Goal: Find specific page/section: Find specific page/section

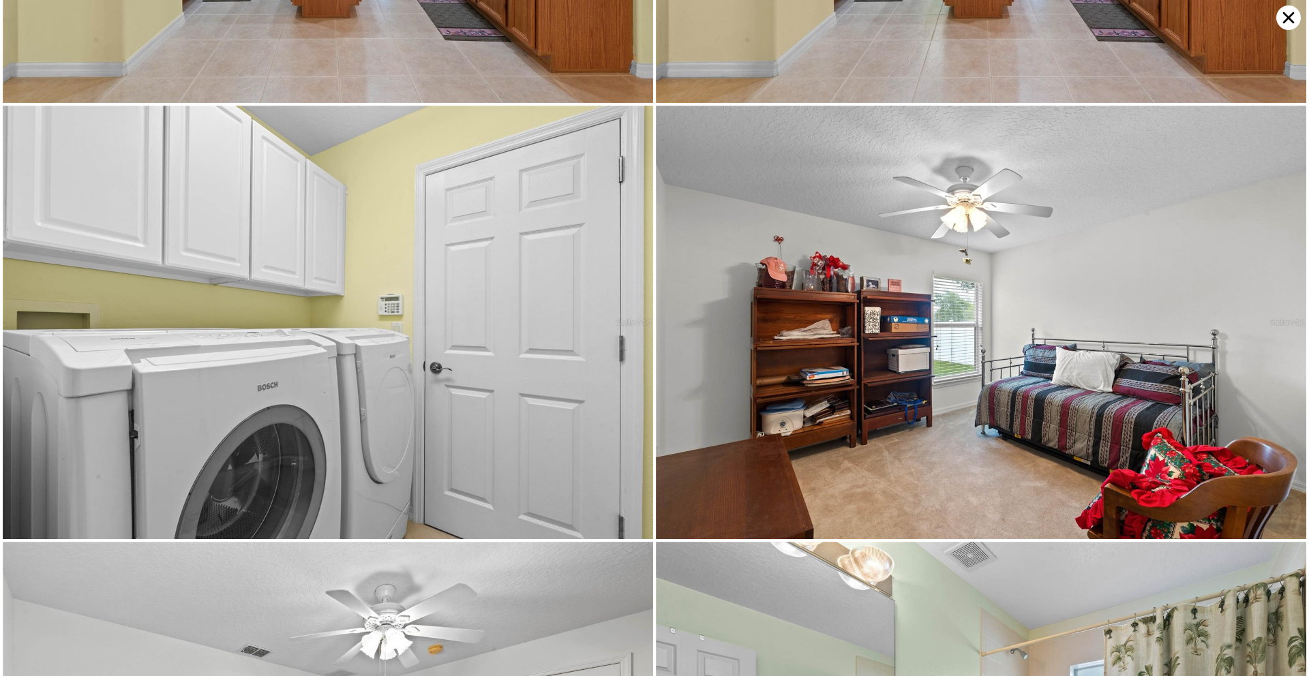
scroll to position [3895, 0]
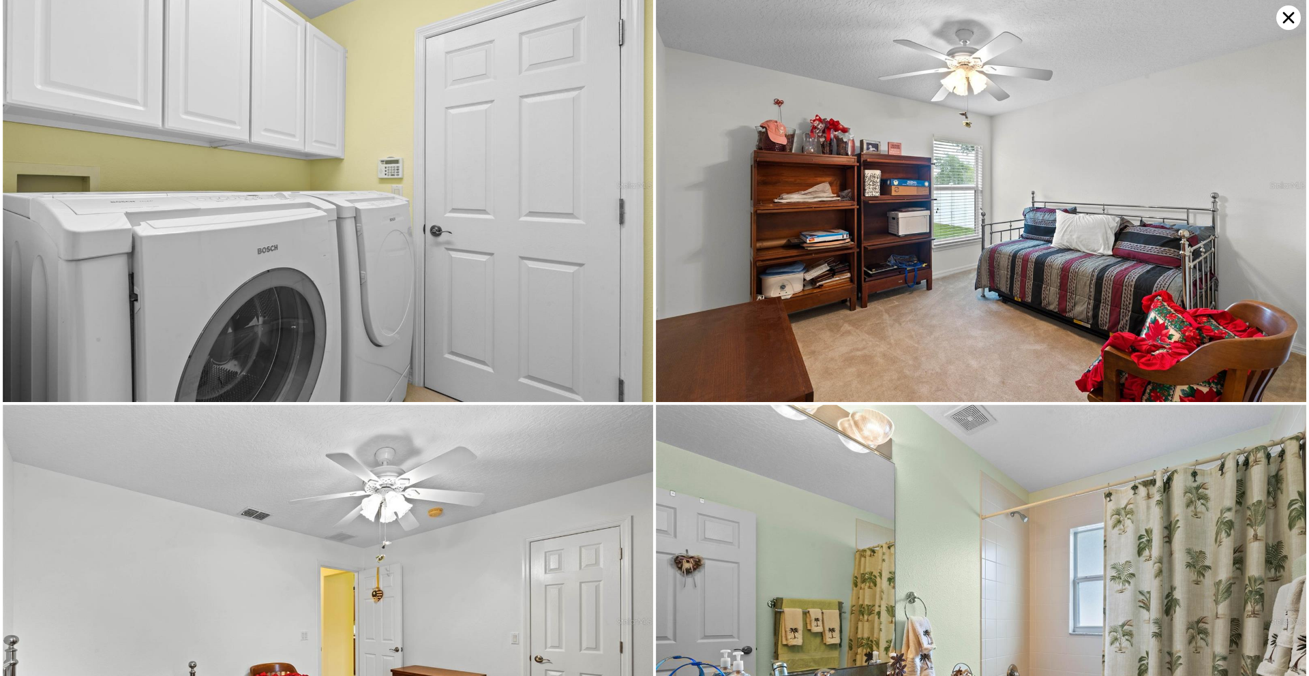
click at [1306, 250] on div at bounding box center [654, 338] width 1309 height 676
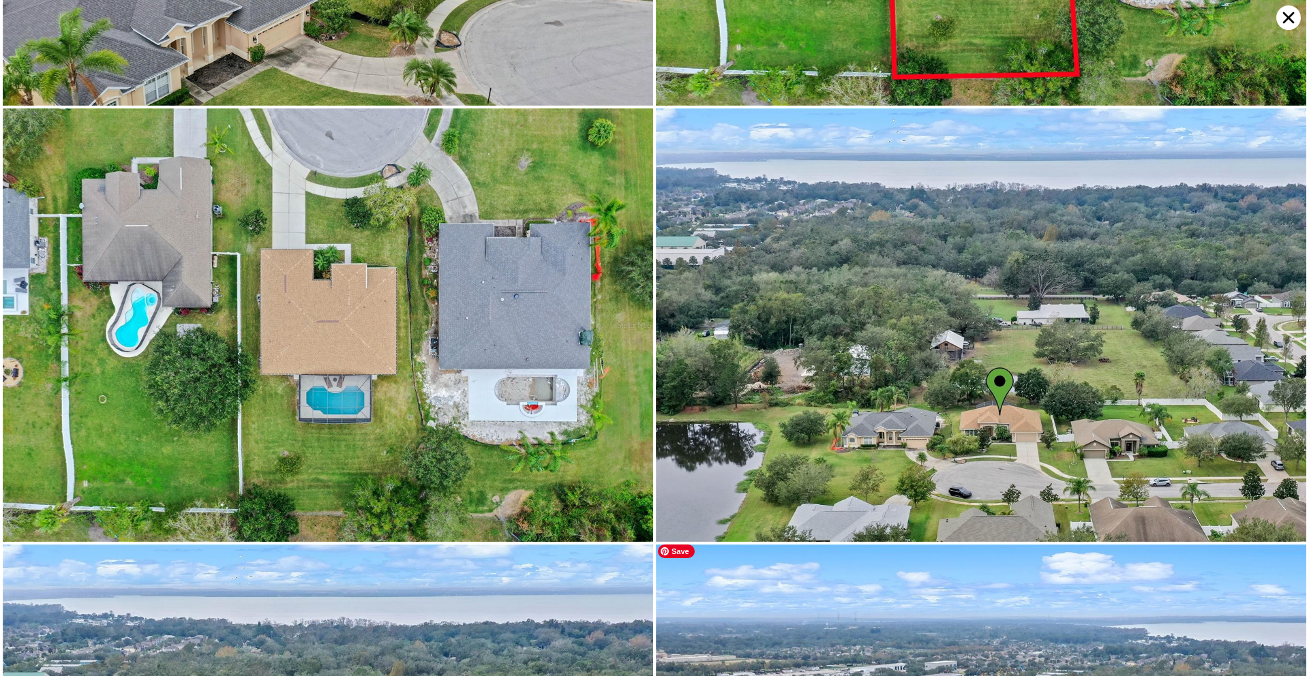
scroll to position [9521, 0]
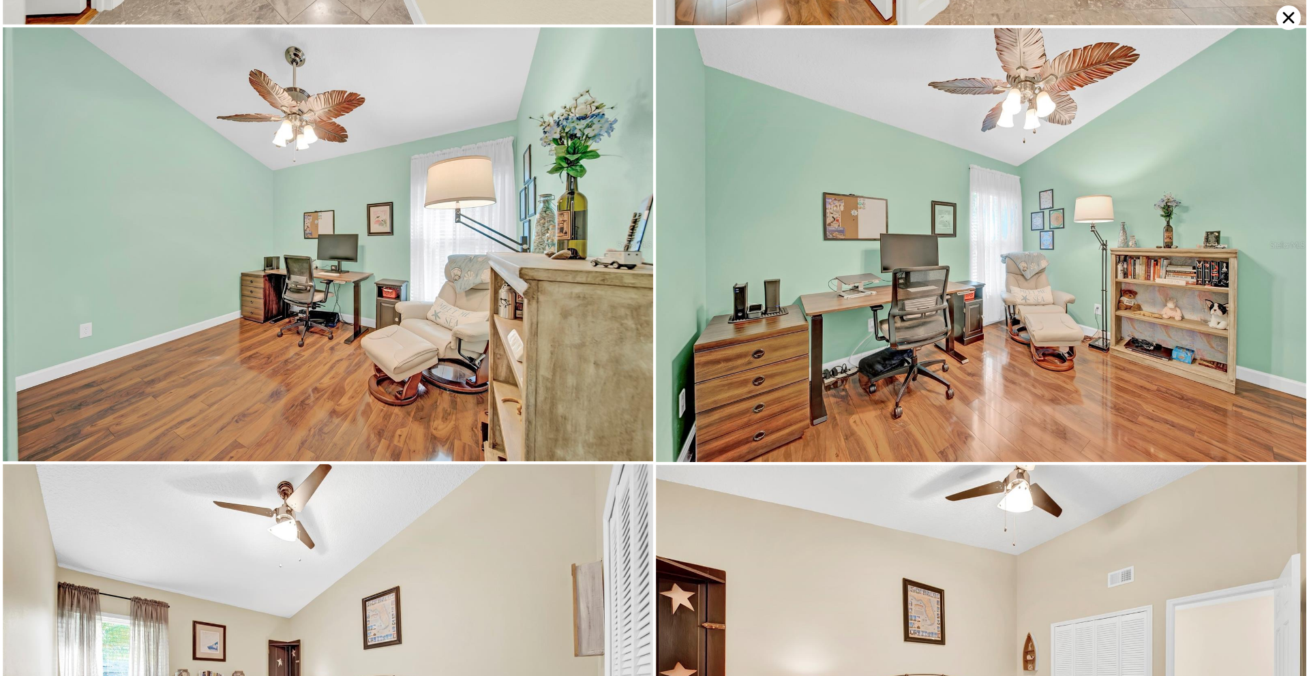
scroll to position [2167, 0]
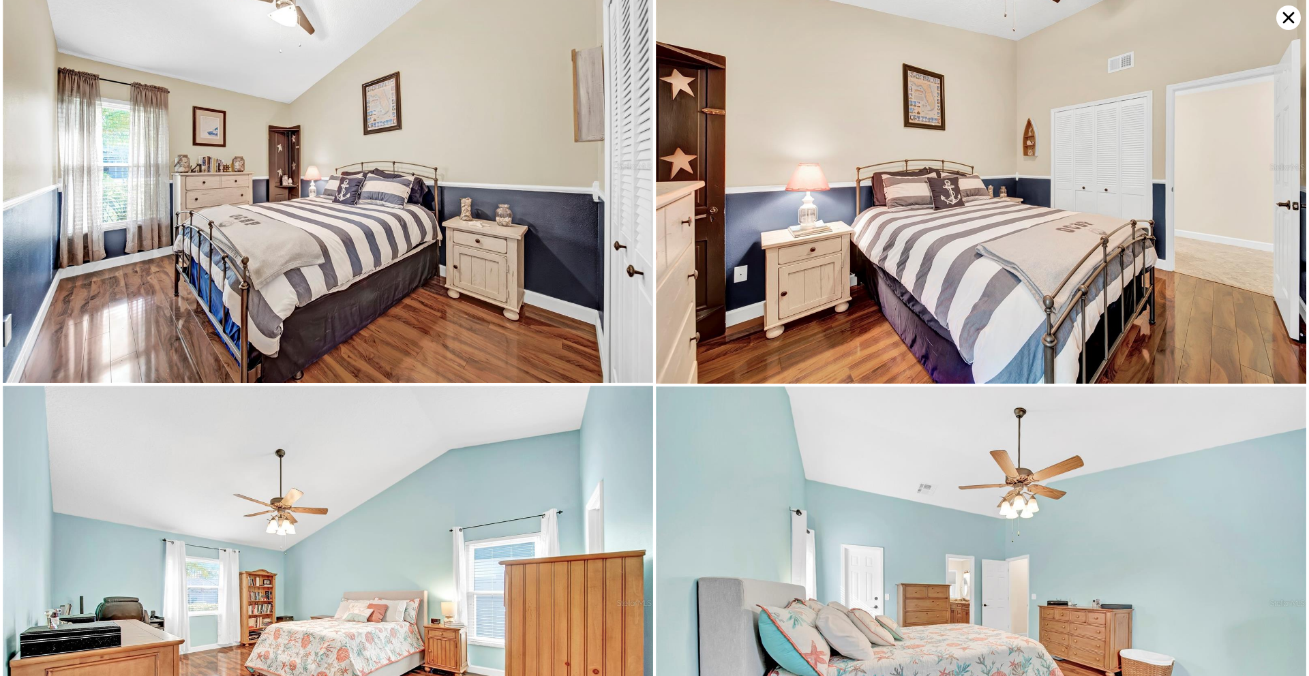
drag, startPoint x: 1309, startPoint y: 213, endPoint x: 1309, endPoint y: 254, distance: 41.6
click at [1309, 254] on div at bounding box center [654, 338] width 1309 height 676
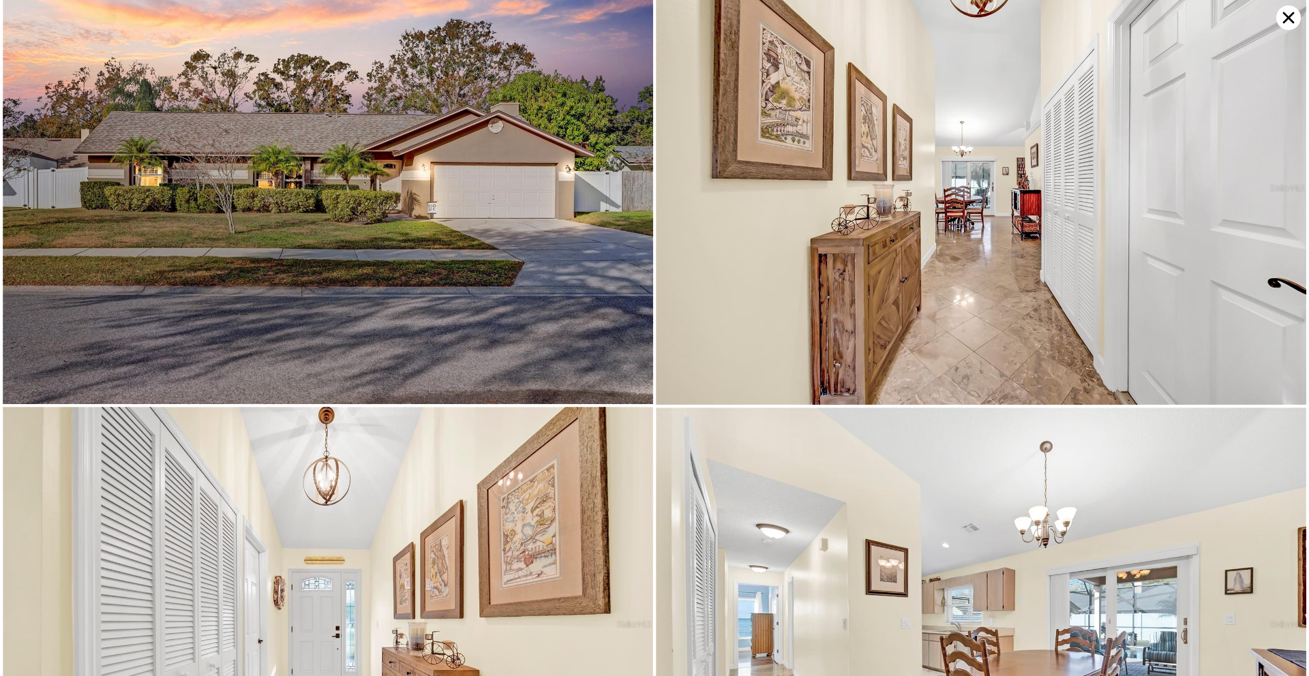
scroll to position [0, 0]
